Goal: Check status: Check status

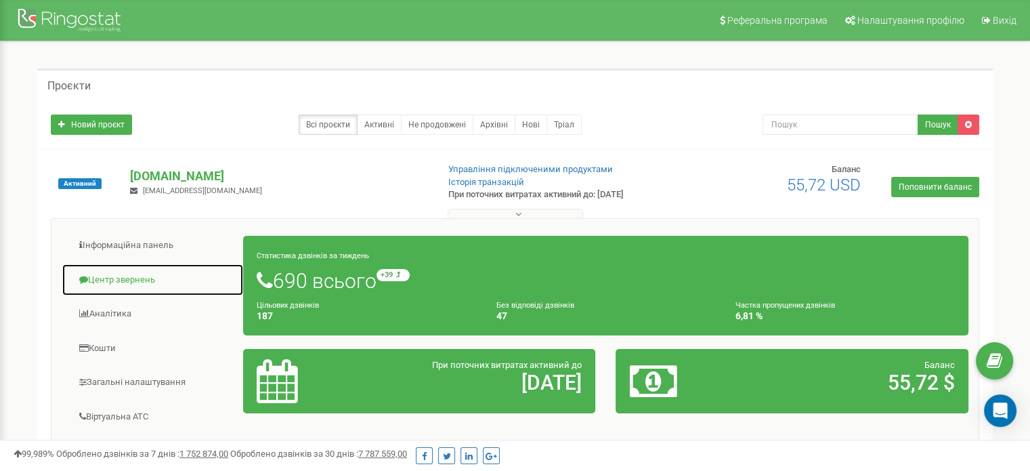
click at [123, 272] on link "Центр звернень" at bounding box center [153, 279] width 182 height 33
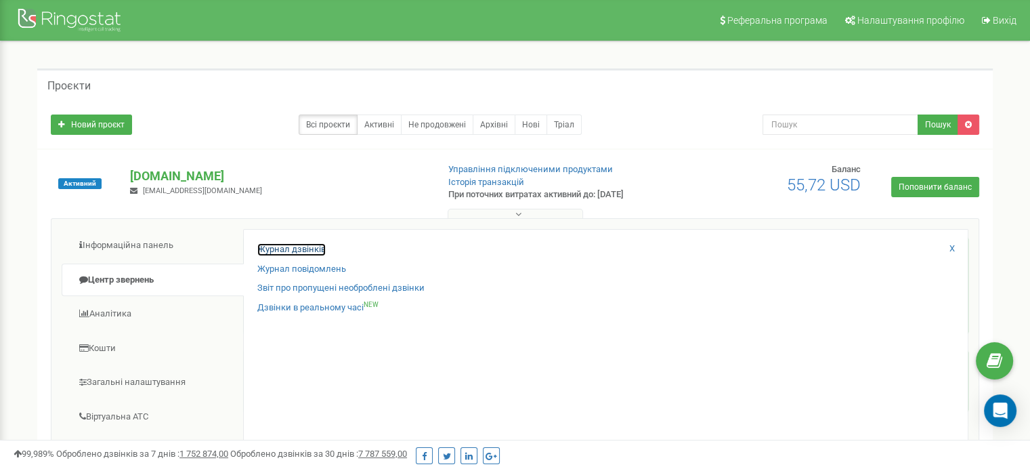
click at [310, 249] on link "Журнал дзвінків" at bounding box center [291, 249] width 68 height 13
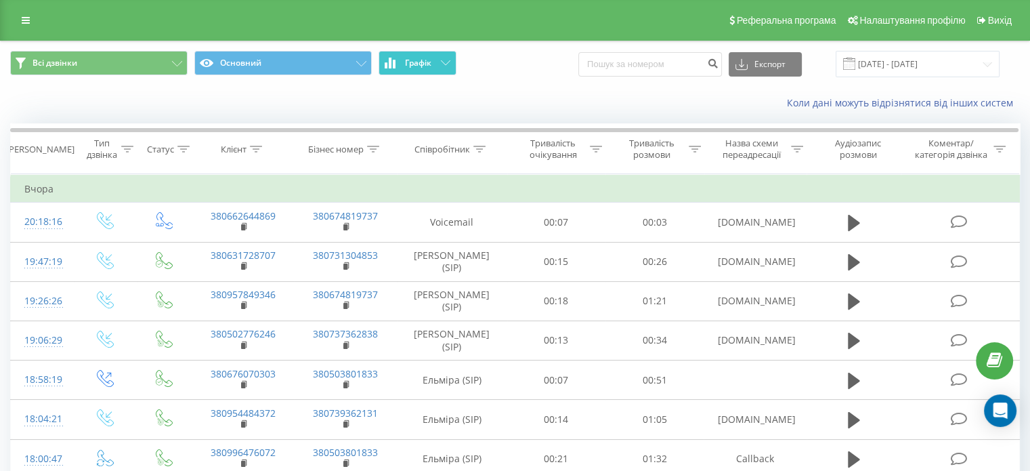
click at [418, 59] on span "Графік" at bounding box center [418, 62] width 26 height 9
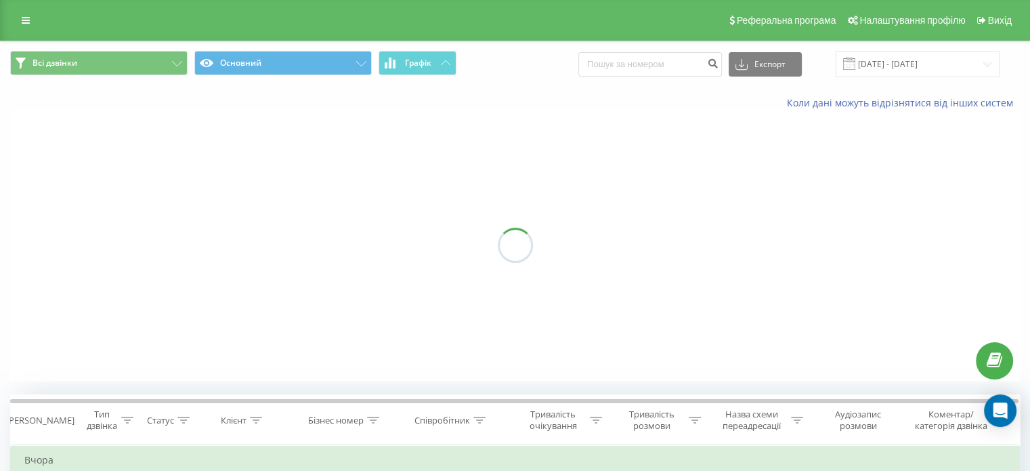
click at [418, 59] on span "Графік" at bounding box center [418, 62] width 26 height 9
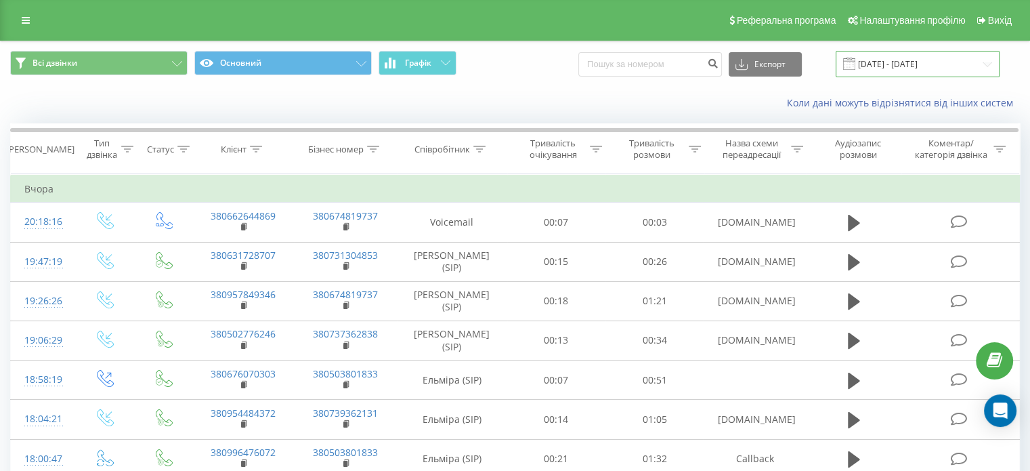
click at [931, 64] on input "21.07.2025 - 21.08.2025" at bounding box center [918, 64] width 164 height 26
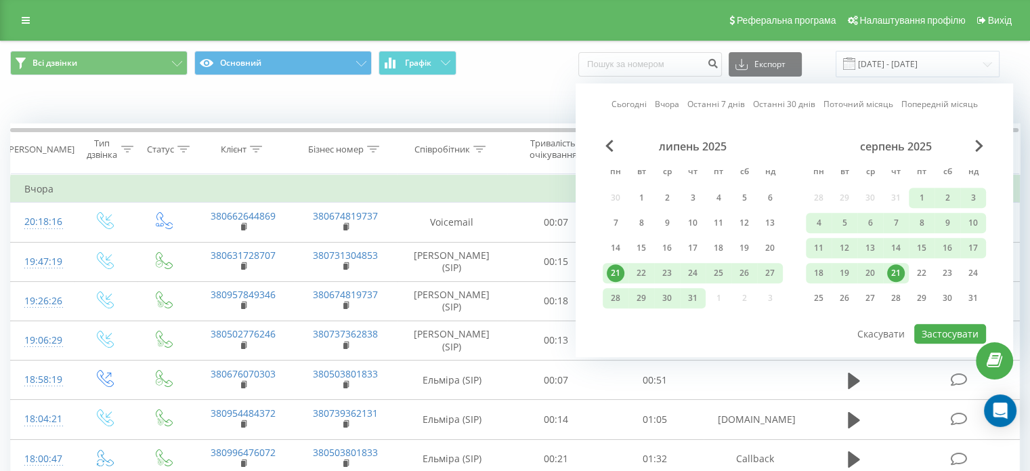
click at [618, 99] on link "Сьогодні" at bounding box center [629, 104] width 35 height 13
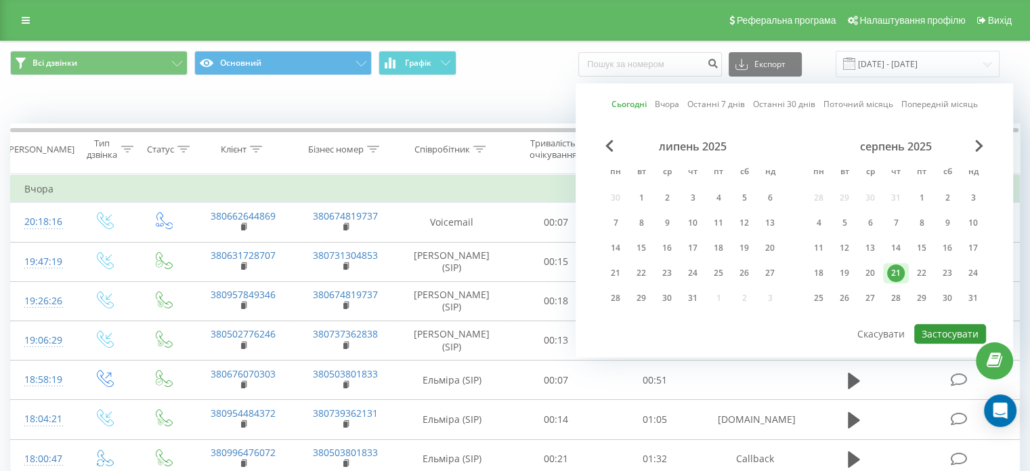
click at [937, 335] on button "Застосувати" at bounding box center [950, 334] width 72 height 20
type input "21.08.2025 - 21.08.2025"
